Goal: Navigation & Orientation: Find specific page/section

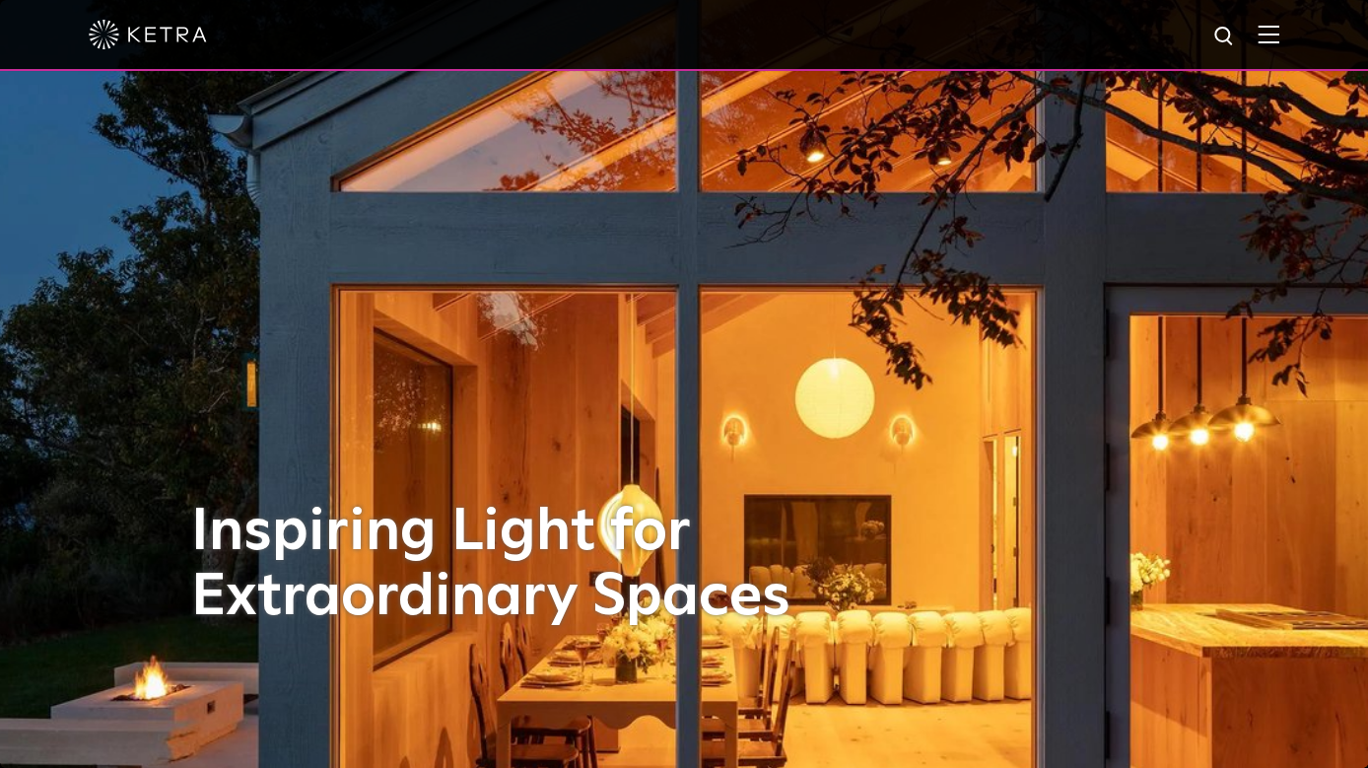
click at [1279, 27] on div at bounding box center [684, 35] width 1368 height 71
click at [1261, 38] on img at bounding box center [1268, 34] width 22 height 19
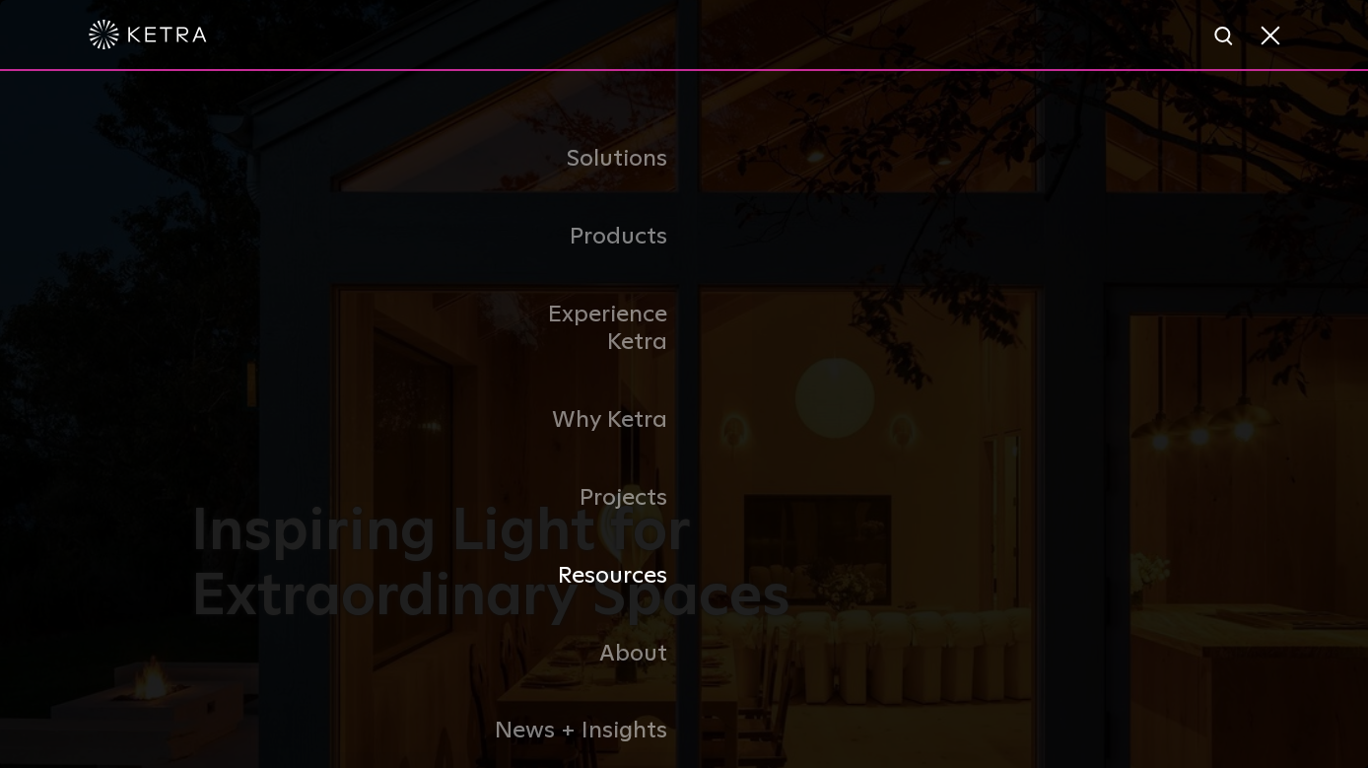
click at [623, 552] on link "Resources" at bounding box center [583, 576] width 202 height 78
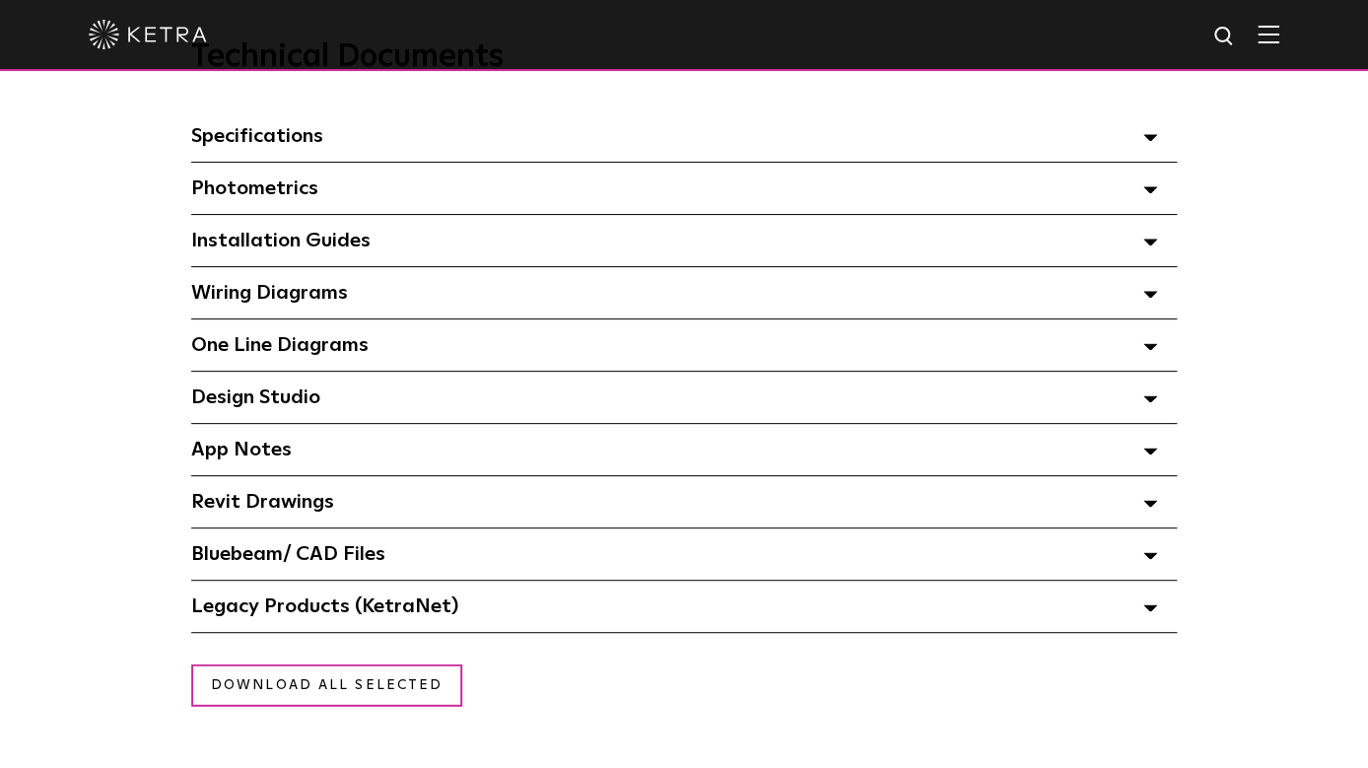
scroll to position [1441, 0]
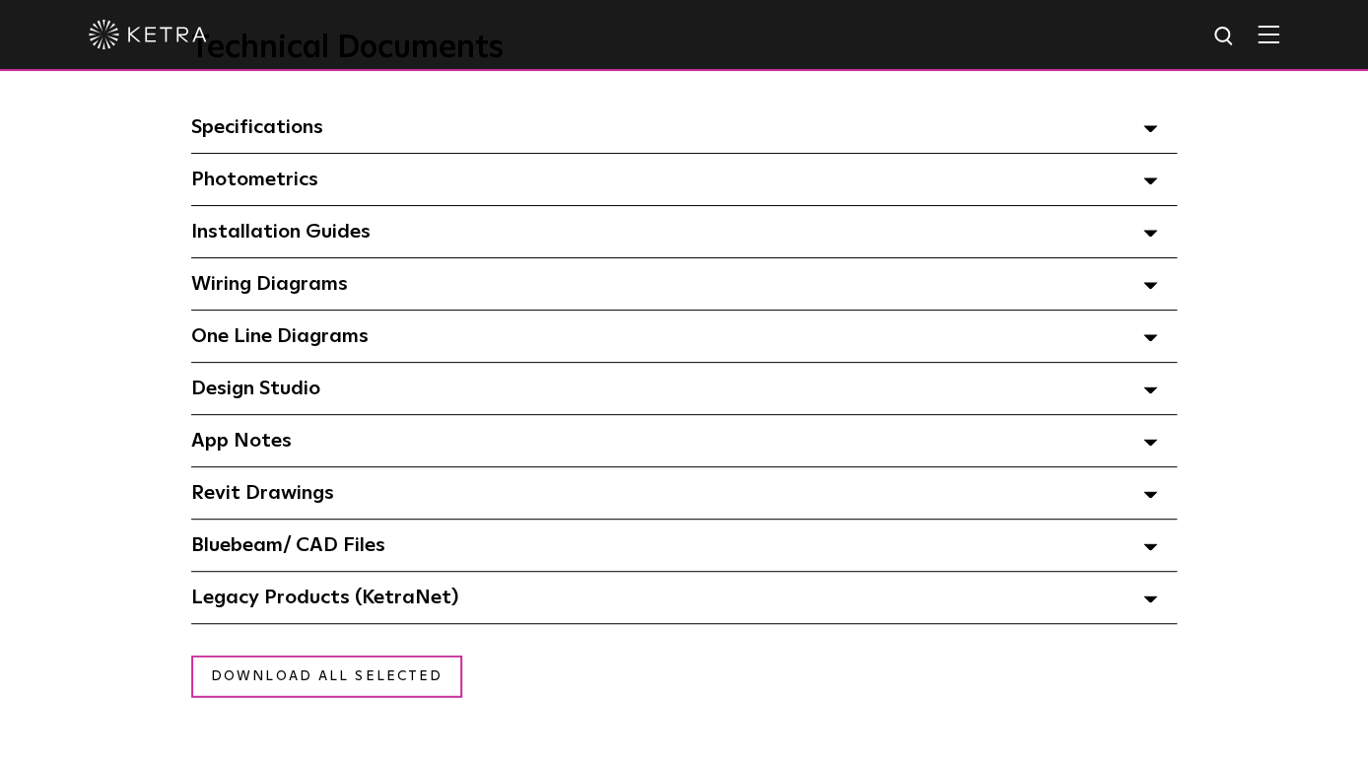
click at [365, 372] on div "Design Studio Select checkboxes to use the bulk download option below" at bounding box center [683, 388] width 985 height 51
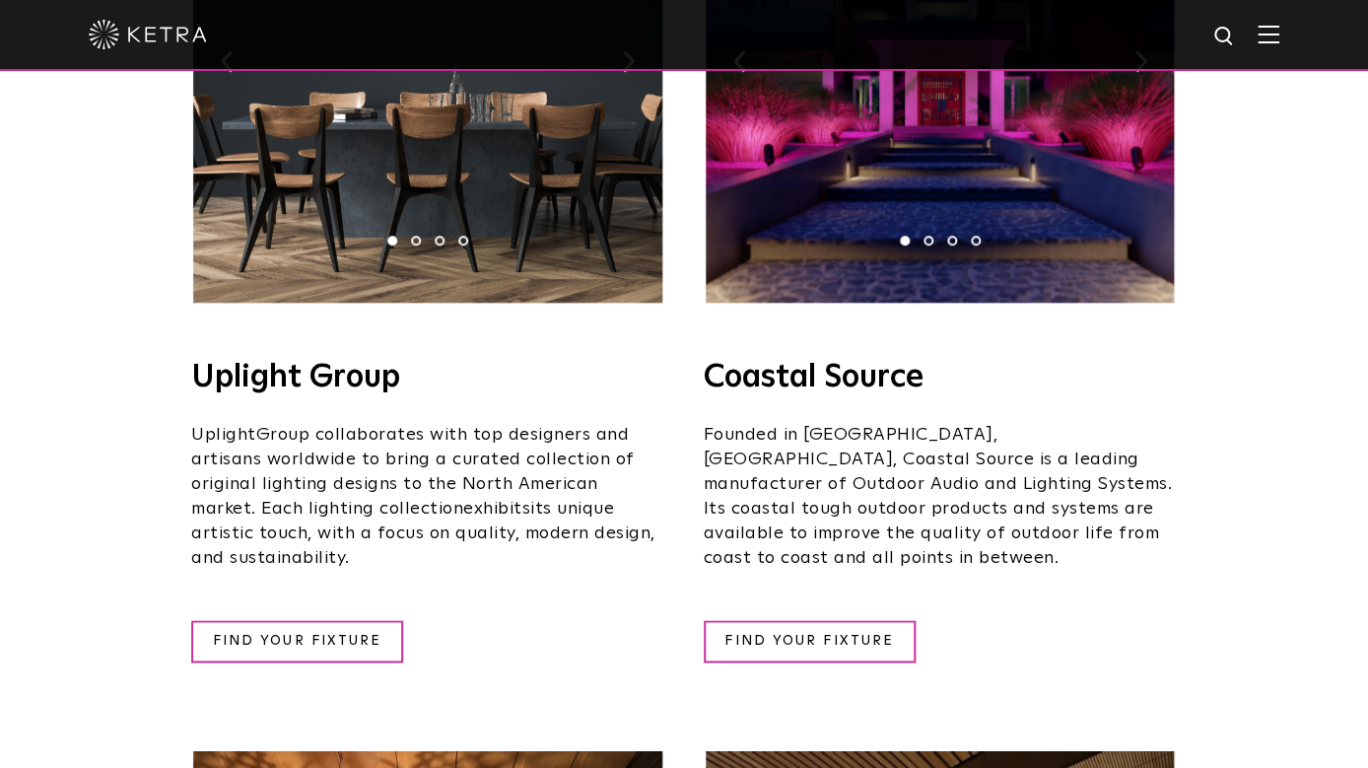
scroll to position [640, 0]
